Goal: Information Seeking & Learning: Learn about a topic

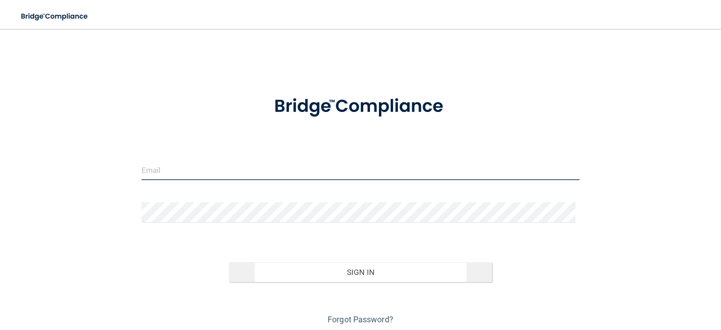
type input "[EMAIL_ADDRESS][DOMAIN_NAME]"
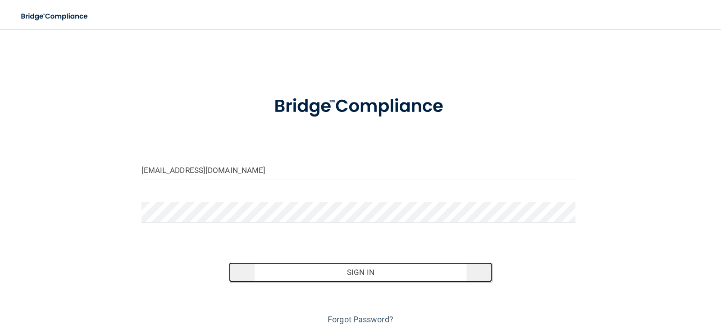
click at [376, 276] on button "Sign In" at bounding box center [360, 272] width 263 height 20
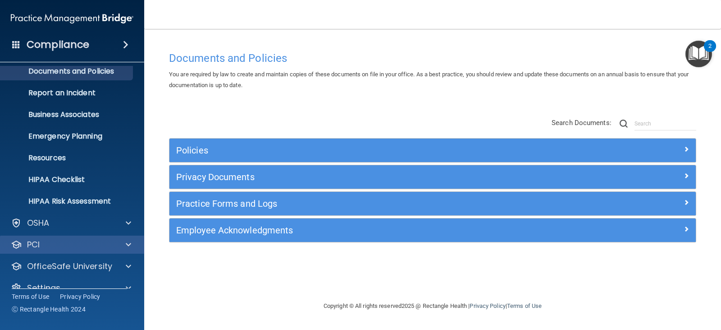
scroll to position [45, 0]
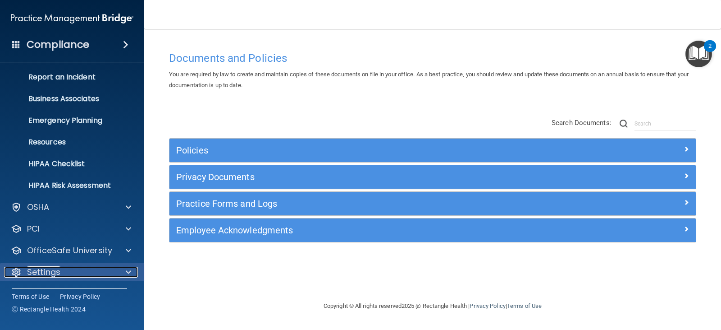
click at [119, 270] on div at bounding box center [127, 272] width 23 height 11
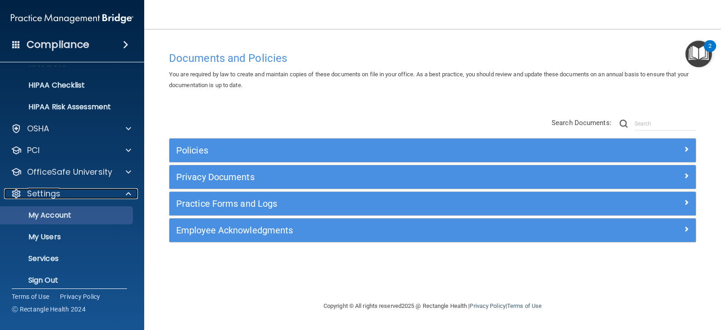
scroll to position [131, 0]
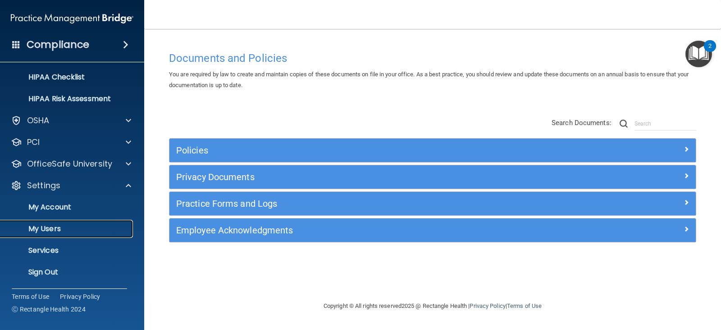
click at [88, 225] on p "My Users" at bounding box center [67, 228] width 123 height 9
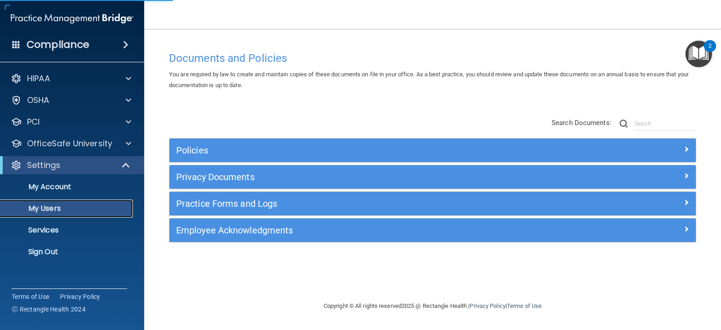
select select "20"
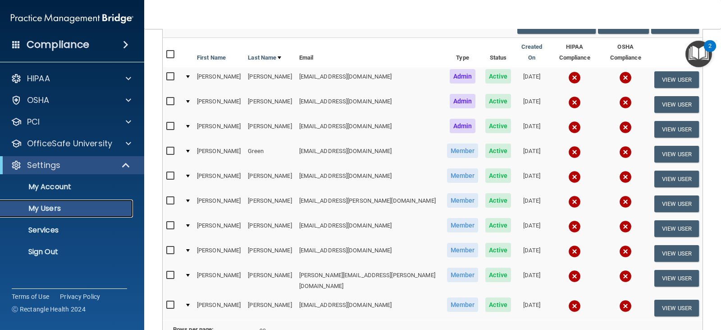
scroll to position [33, 0]
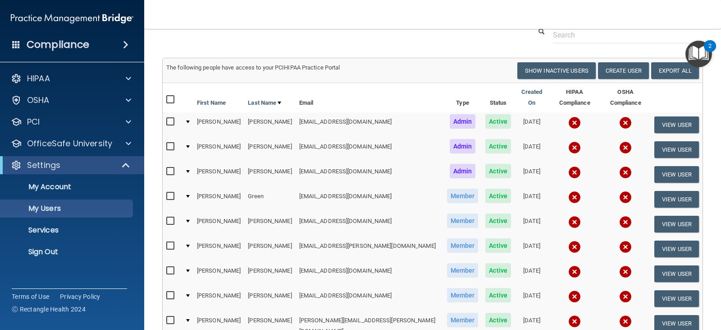
click at [569, 191] on img at bounding box center [575, 197] width 13 height 13
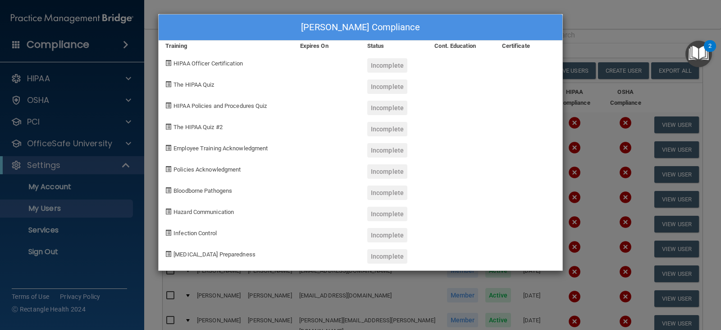
click at [602, 22] on div "Hannah Green's Compliance Training Expires On Status Cont. Education Certificat…" at bounding box center [360, 165] width 721 height 330
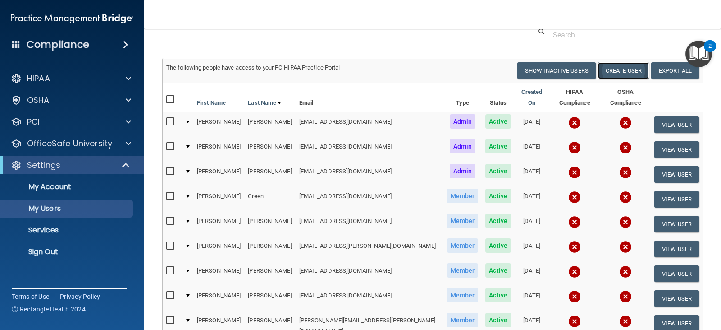
click at [620, 69] on button "Create User" at bounding box center [623, 70] width 51 height 17
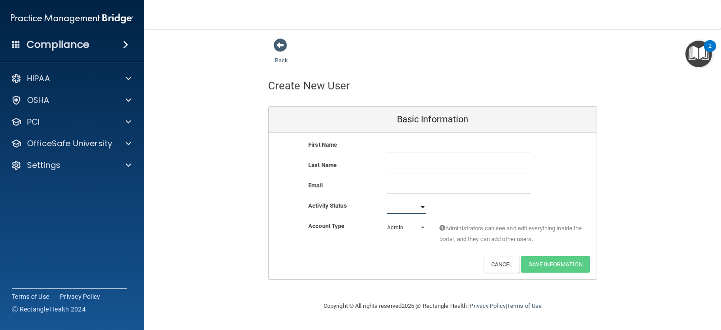
click at [404, 207] on select "Active Inactive" at bounding box center [406, 207] width 39 height 14
click at [280, 48] on span at bounding box center [281, 45] width 14 height 14
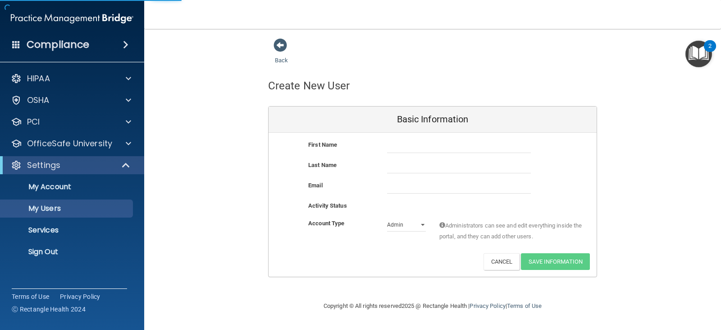
select select "20"
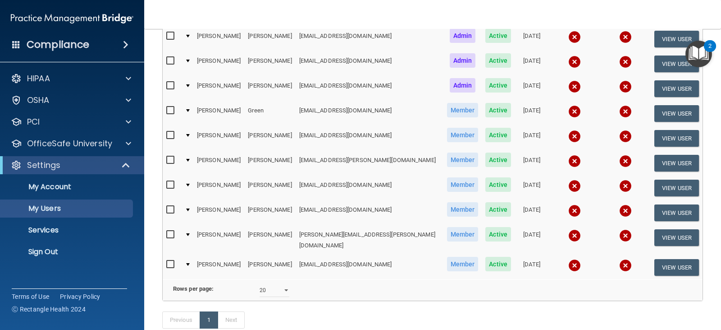
scroll to position [90, 0]
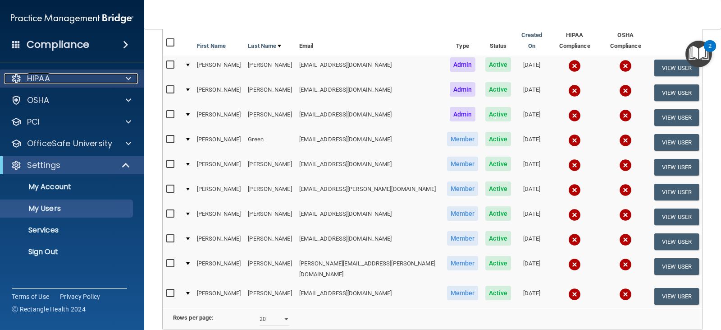
click at [88, 78] on div "HIPAA" at bounding box center [60, 78] width 112 height 11
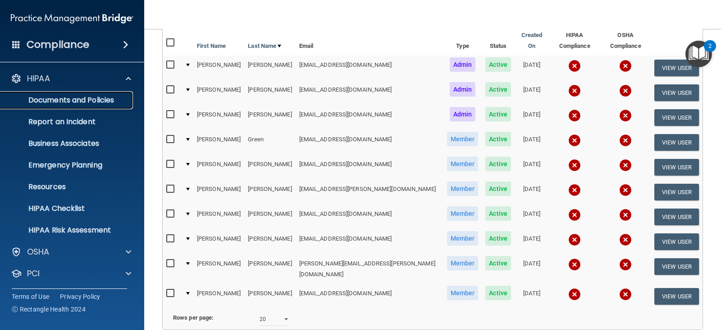
click at [86, 98] on p "Documents and Policies" at bounding box center [67, 100] width 123 height 9
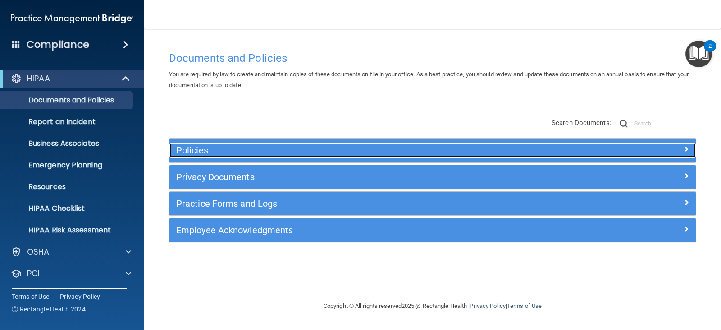
click at [238, 153] on h5 "Policies" at bounding box center [366, 150] width 381 height 10
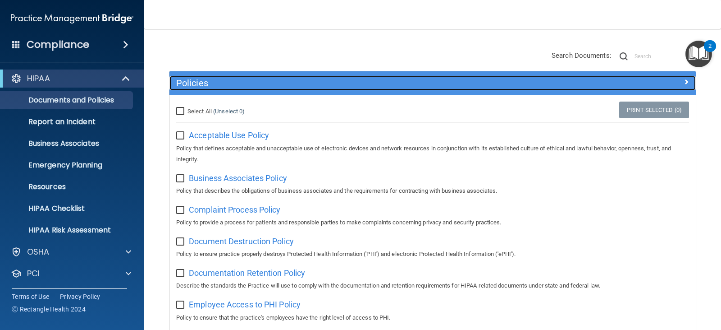
scroll to position [45, 0]
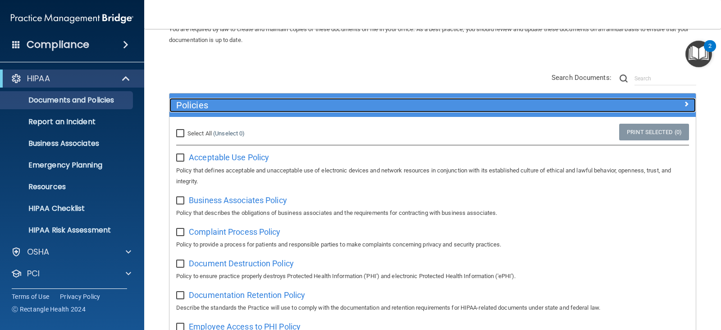
click at [324, 107] on h5 "Policies" at bounding box center [366, 105] width 381 height 10
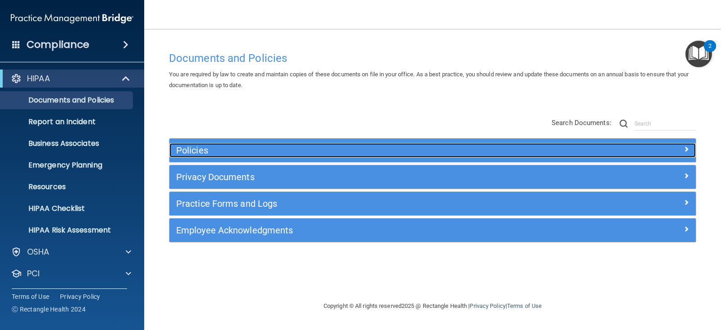
scroll to position [0, 0]
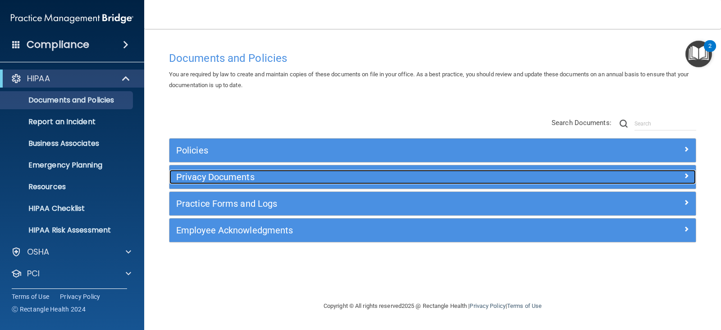
click at [261, 178] on h5 "Privacy Documents" at bounding box center [366, 177] width 381 height 10
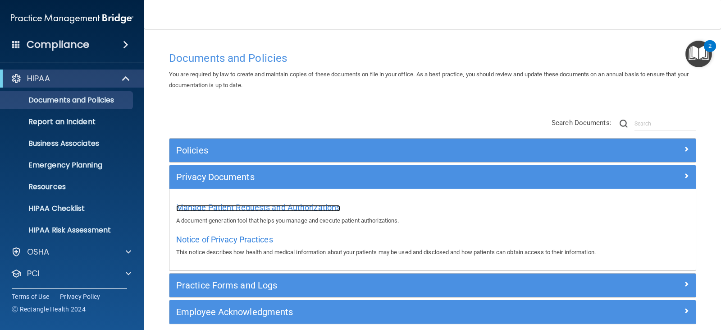
click at [279, 208] on span "Manage Patient Requests and Authorizations" at bounding box center [258, 206] width 164 height 9
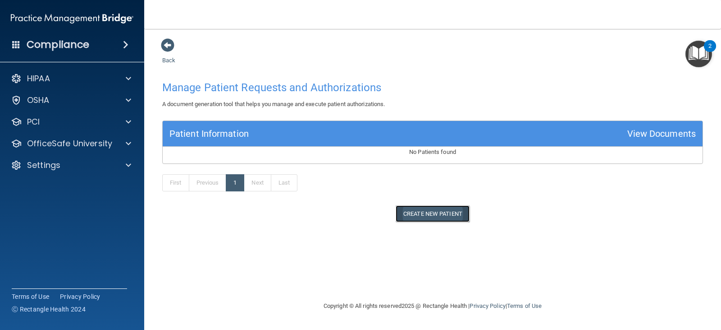
click at [434, 213] on button "Create New Patient" at bounding box center [433, 213] width 74 height 17
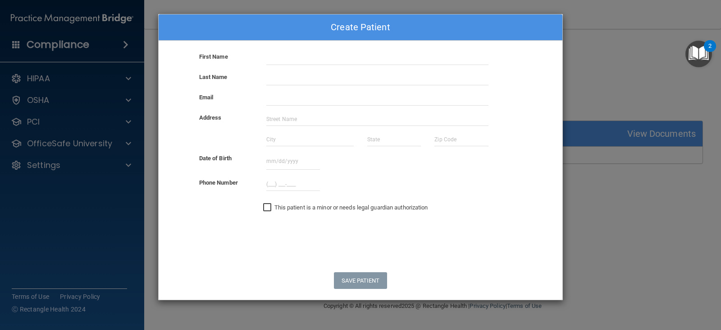
click at [606, 195] on div "Create Patient First Name Last Name Email Address Date of Birth October 2025 Su…" at bounding box center [360, 165] width 721 height 330
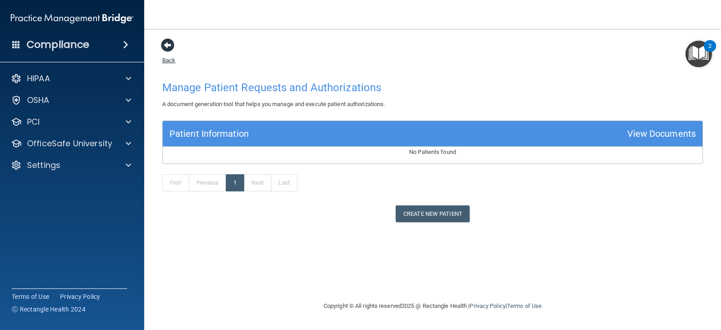
click at [166, 43] on span at bounding box center [168, 45] width 14 height 14
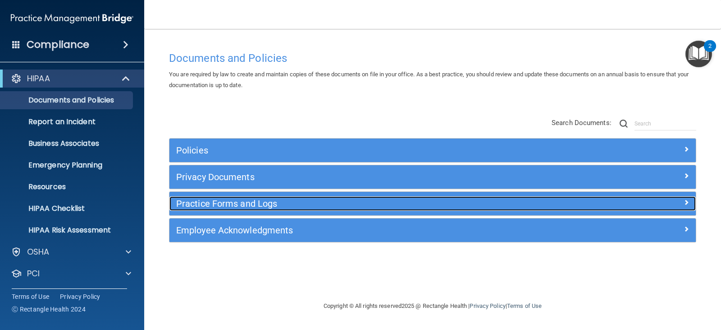
click at [234, 206] on h5 "Practice Forms and Logs" at bounding box center [366, 203] width 381 height 10
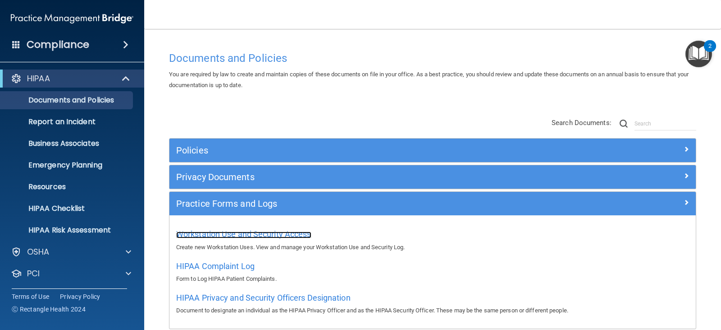
click at [231, 236] on span "Workstation Use and Security Access" at bounding box center [243, 233] width 135 height 9
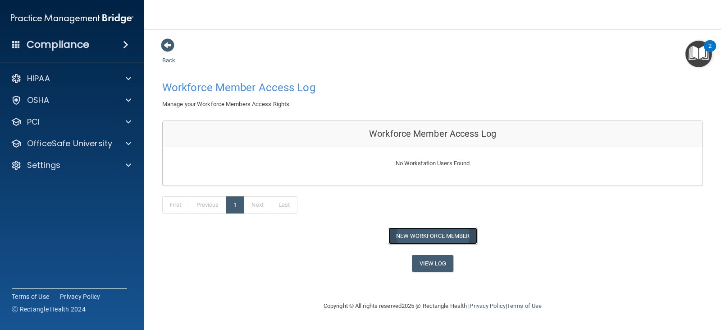
click at [432, 234] on button "New Workforce Member" at bounding box center [433, 235] width 89 height 17
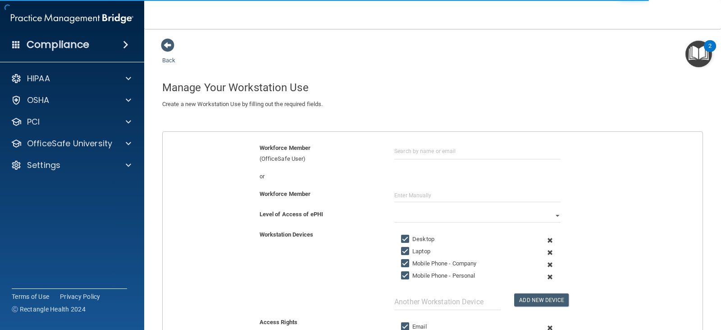
scroll to position [45, 0]
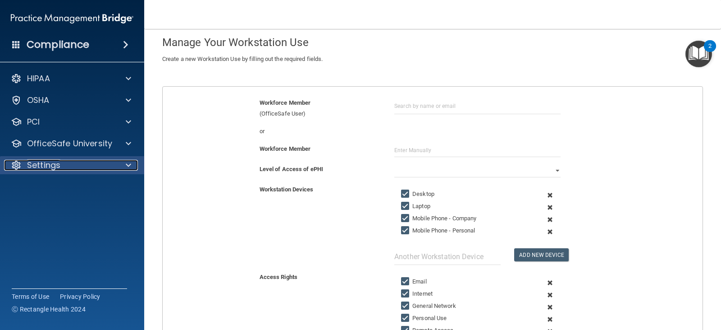
click at [101, 169] on div "Settings" at bounding box center [60, 165] width 112 height 11
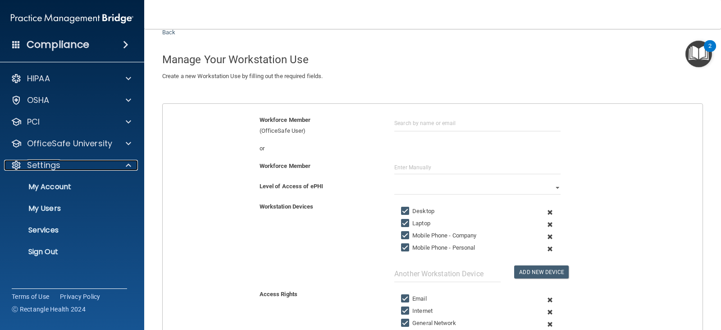
scroll to position [0, 0]
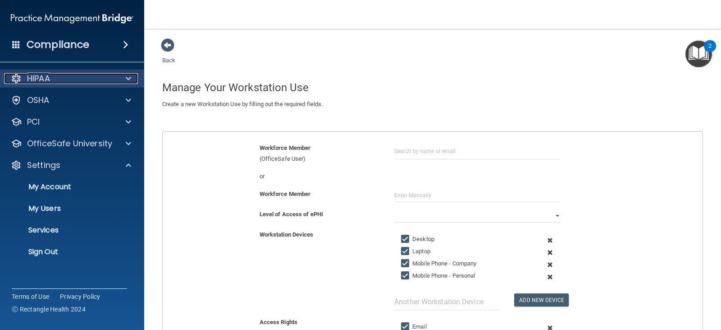
click at [124, 77] on div at bounding box center [127, 78] width 23 height 11
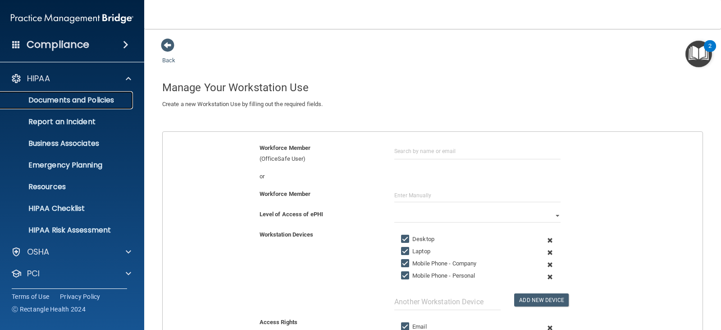
click at [115, 98] on p "Documents and Policies" at bounding box center [67, 100] width 123 height 9
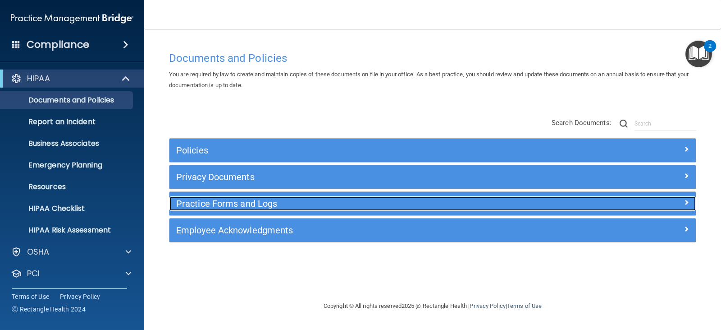
click at [297, 204] on h5 "Practice Forms and Logs" at bounding box center [366, 203] width 381 height 10
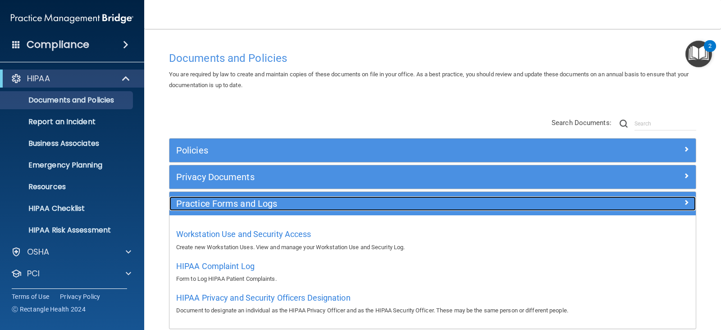
click at [309, 205] on h5 "Practice Forms and Logs" at bounding box center [366, 203] width 381 height 10
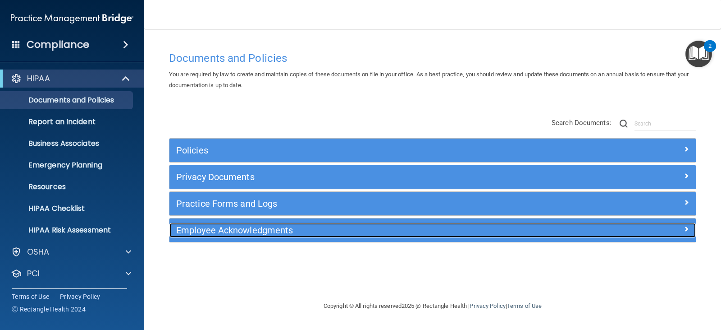
click at [297, 229] on h5 "Employee Acknowledgments" at bounding box center [366, 230] width 381 height 10
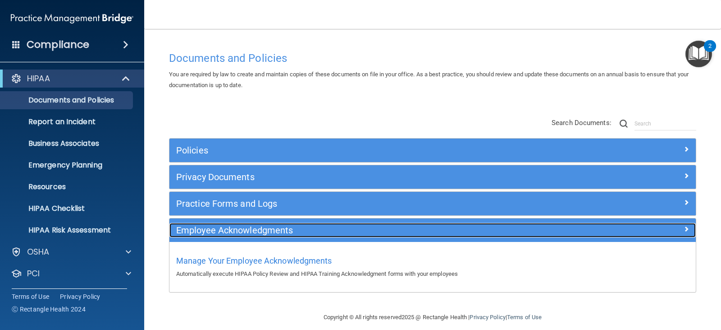
click at [294, 230] on h5 "Employee Acknowledgments" at bounding box center [366, 230] width 381 height 10
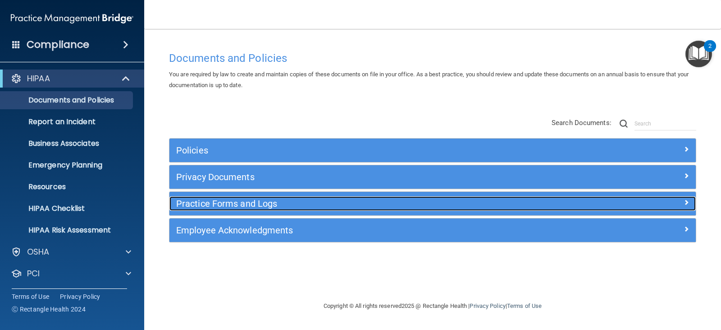
click at [258, 204] on h5 "Practice Forms and Logs" at bounding box center [366, 203] width 381 height 10
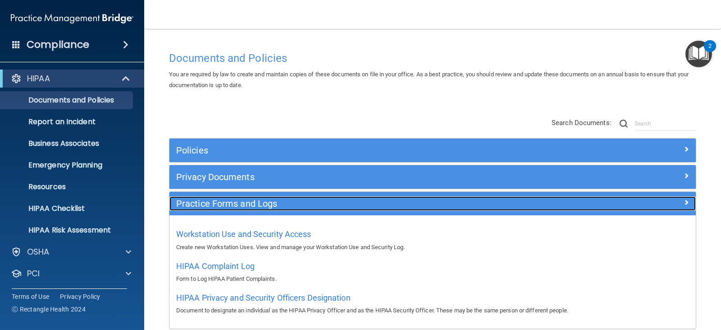
click at [250, 206] on h5 "Practice Forms and Logs" at bounding box center [366, 203] width 381 height 10
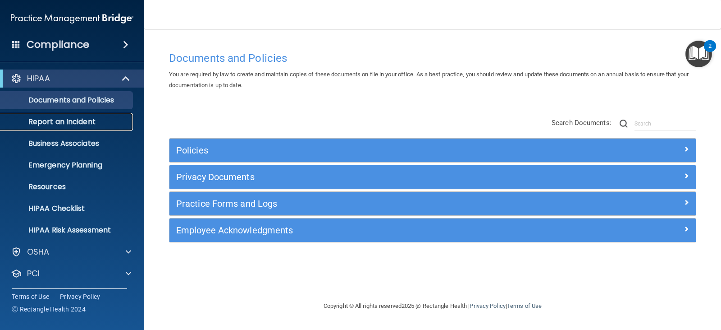
click at [80, 123] on p "Report an Incident" at bounding box center [67, 121] width 123 height 9
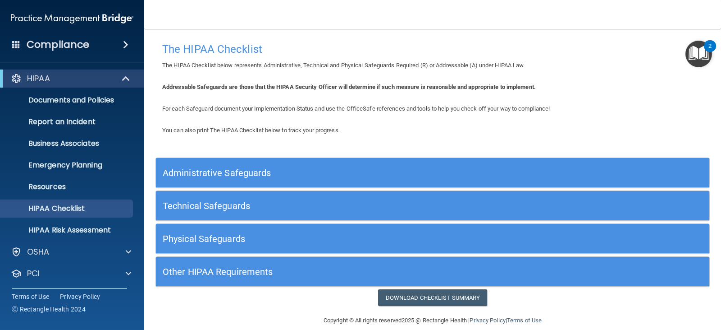
click at [333, 166] on div "Administrative Safeguards" at bounding box center [363, 172] width 415 height 20
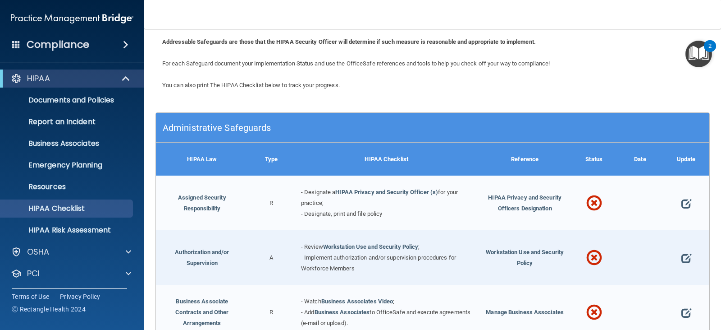
scroll to position [90, 0]
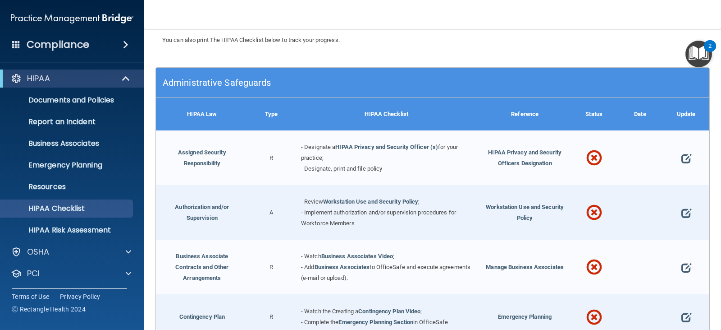
drag, startPoint x: 259, startPoint y: 156, endPoint x: 289, endPoint y: 156, distance: 30.2
click at [289, 156] on div "R" at bounding box center [271, 157] width 46 height 55
drag, startPoint x: 280, startPoint y: 213, endPoint x: 258, endPoint y: 210, distance: 22.3
click at [258, 210] on div "A" at bounding box center [271, 212] width 46 height 55
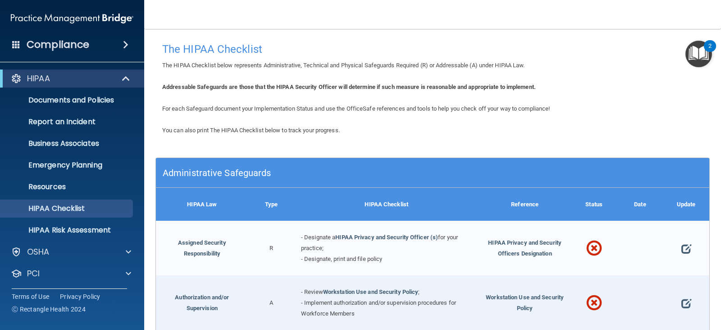
scroll to position [45, 0]
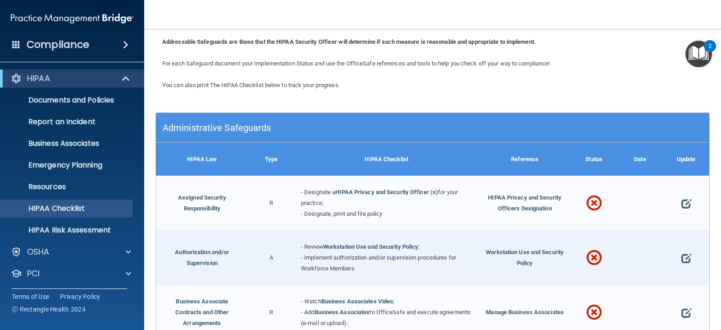
drag, startPoint x: 266, startPoint y: 199, endPoint x: 281, endPoint y: 199, distance: 15.8
click at [281, 199] on div "R" at bounding box center [271, 202] width 46 height 55
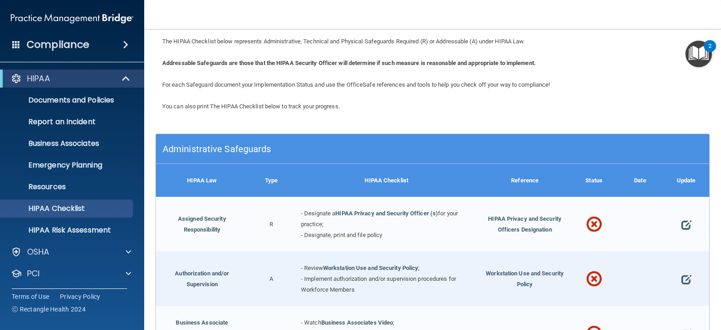
scroll to position [0, 0]
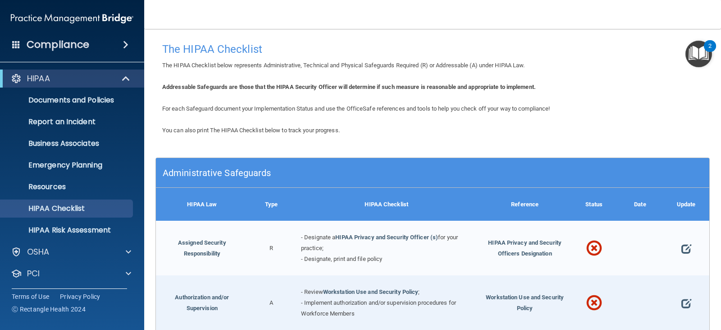
click at [549, 168] on h5 "Administrative Safeguards" at bounding box center [364, 173] width 402 height 10
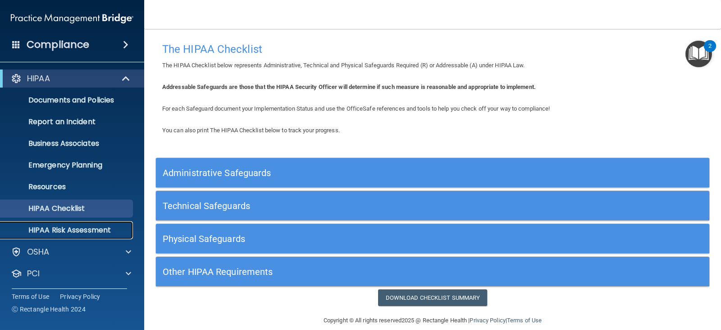
click at [81, 230] on p "HIPAA Risk Assessment" at bounding box center [67, 229] width 123 height 9
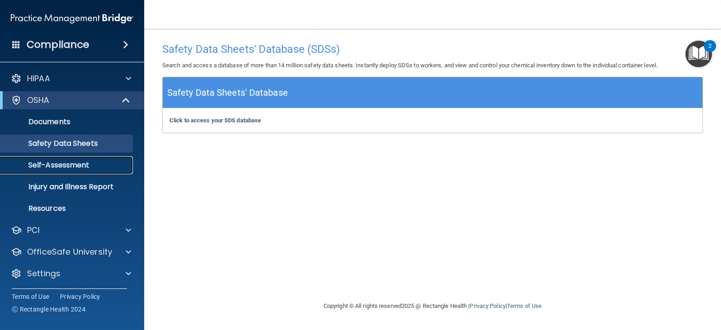
click at [73, 168] on p "Self-Assessment" at bounding box center [67, 165] width 123 height 9
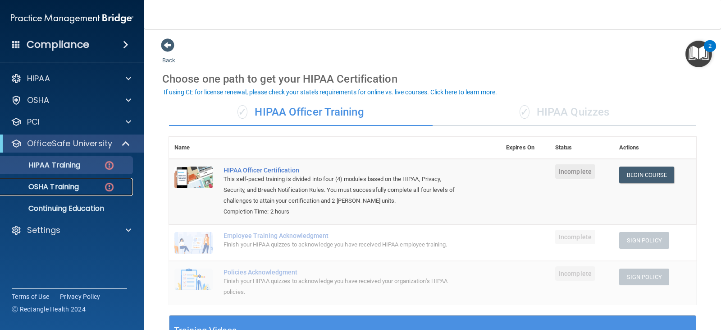
click at [57, 185] on p "OSHA Training" at bounding box center [42, 186] width 73 height 9
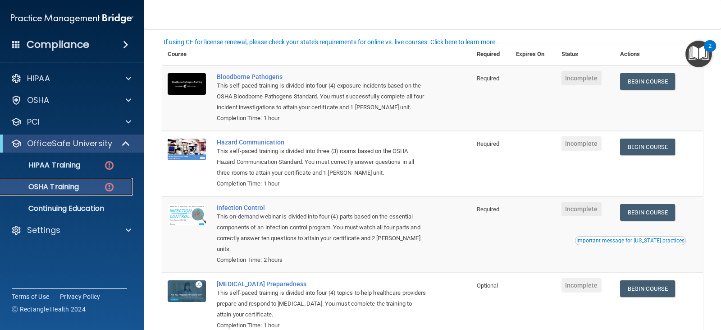
scroll to position [45, 0]
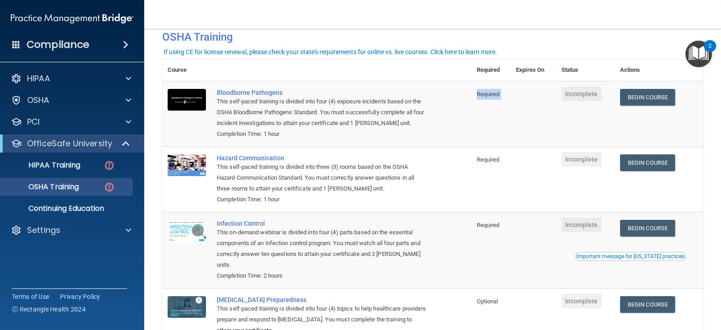
drag, startPoint x: 474, startPoint y: 94, endPoint x: 496, endPoint y: 122, distance: 35.6
click at [512, 94] on tr "Bloodborne Pathogens This self-paced training is divided into four (4) exposure…" at bounding box center [432, 113] width 541 height 65
drag, startPoint x: 472, startPoint y: 159, endPoint x: 514, endPoint y: 163, distance: 42.6
click at [514, 163] on tr "Hazard Communication This self-paced training is divided into three (3) rooms b…" at bounding box center [432, 179] width 541 height 65
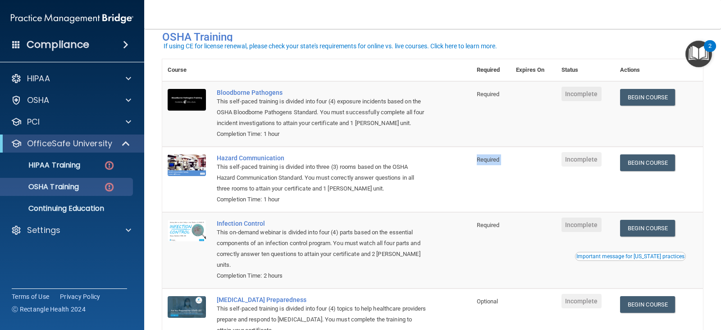
scroll to position [90, 0]
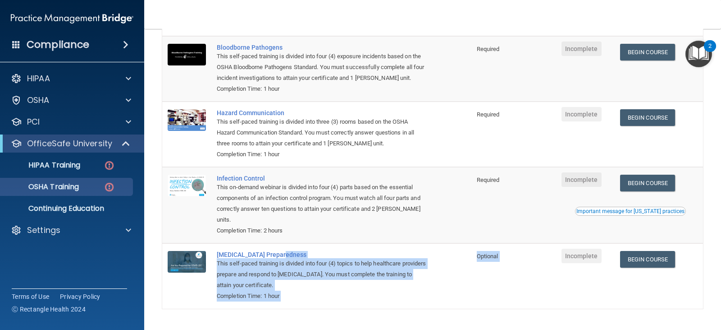
drag, startPoint x: 511, startPoint y: 257, endPoint x: 461, endPoint y: 258, distance: 50.1
click at [461, 258] on tr "COVID-19 Preparedness This self-paced training is divided into four (4) topics …" at bounding box center [432, 275] width 541 height 65
click at [523, 286] on td at bounding box center [533, 275] width 45 height 65
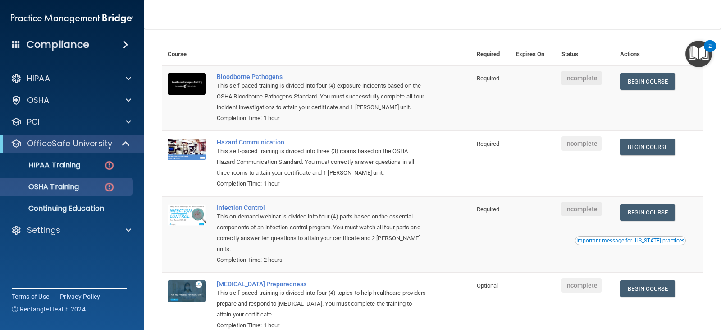
scroll to position [45, 0]
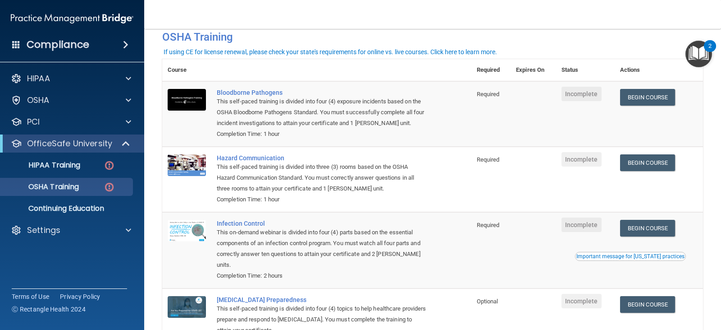
drag, startPoint x: 520, startPoint y: 94, endPoint x: 558, endPoint y: 97, distance: 37.6
click at [558, 97] on tr "Bloodborne Pathogens This self-paced training is divided into four (4) exposure…" at bounding box center [432, 113] width 541 height 65
click at [67, 207] on p "Continuing Education" at bounding box center [67, 208] width 123 height 9
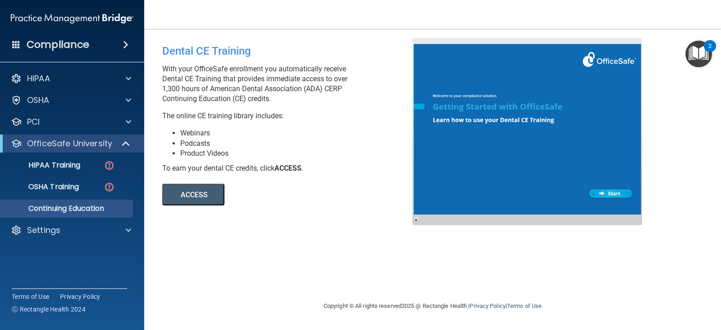
click at [208, 194] on button "ACCESS" at bounding box center [193, 195] width 62 height 22
click at [115, 145] on div "OfficeSafe University" at bounding box center [59, 143] width 111 height 11
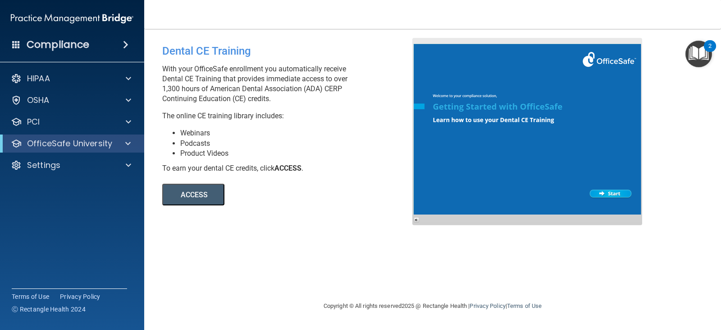
click at [702, 55] on img "Open Resource Center, 2 new notifications" at bounding box center [699, 54] width 27 height 27
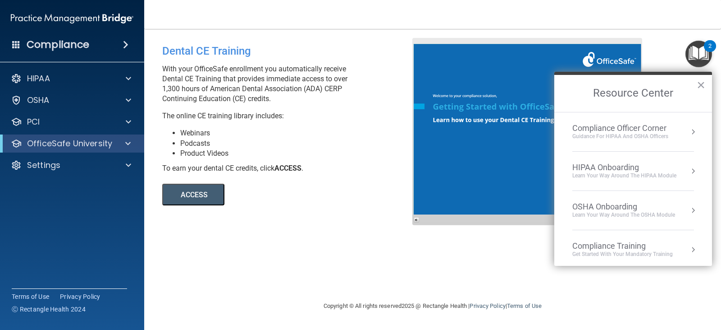
click at [646, 171] on div "HIPAA Onboarding" at bounding box center [625, 167] width 104 height 10
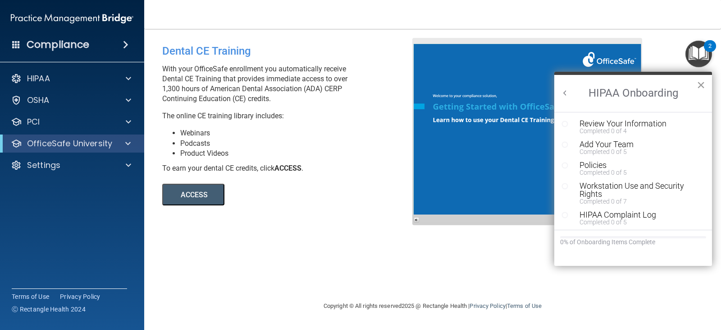
click at [704, 85] on button "×" at bounding box center [701, 85] width 9 height 14
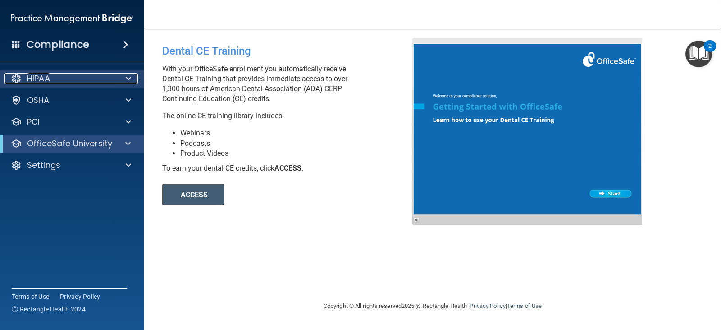
click at [73, 78] on div "HIPAA" at bounding box center [60, 78] width 112 height 11
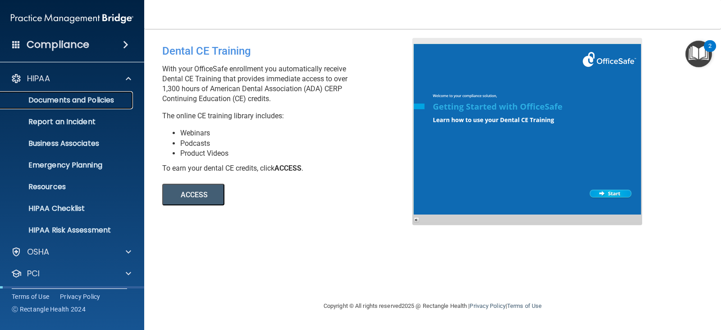
click at [70, 101] on p "Documents and Policies" at bounding box center [67, 100] width 123 height 9
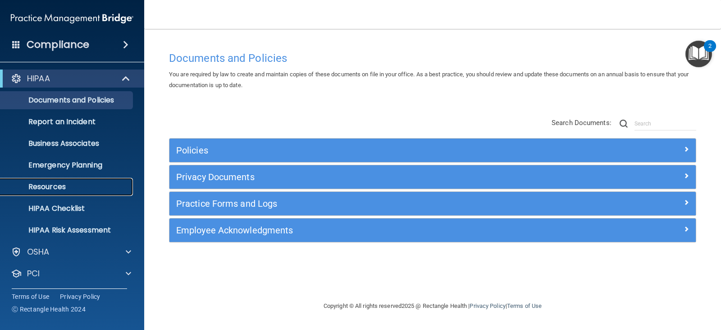
click at [71, 185] on p "Resources" at bounding box center [67, 186] width 123 height 9
